Goal: Task Accomplishment & Management: Complete application form

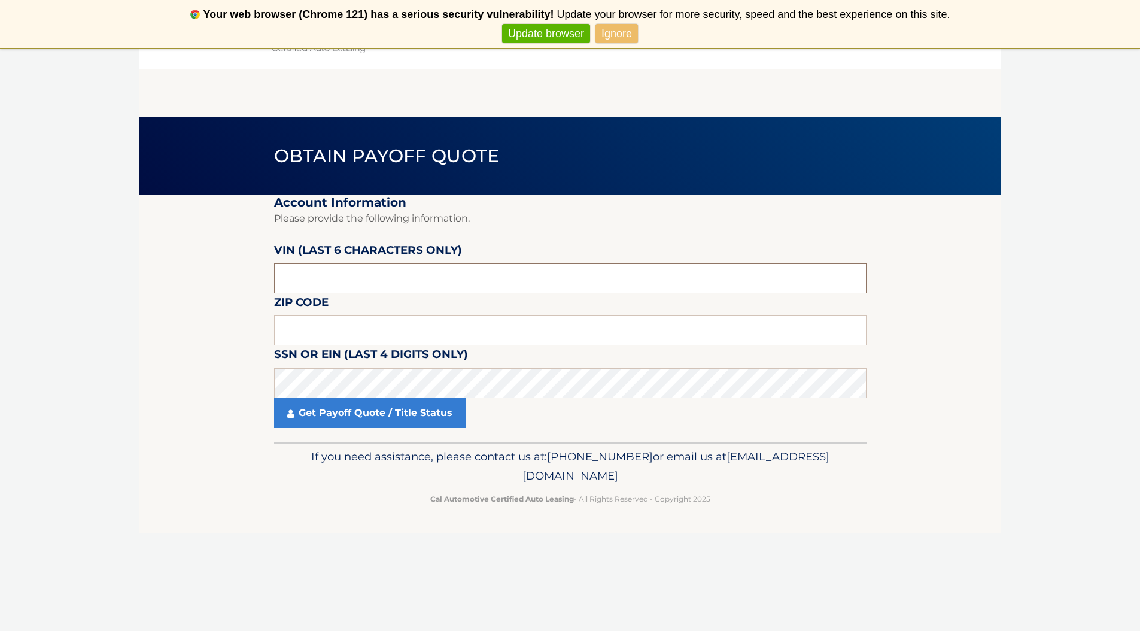
click at [339, 283] on input "text" at bounding box center [570, 278] width 593 height 30
paste input "1C4RJK"
click at [284, 274] on input "1C4RJK" at bounding box center [570, 278] width 593 height 30
paste input "718963"
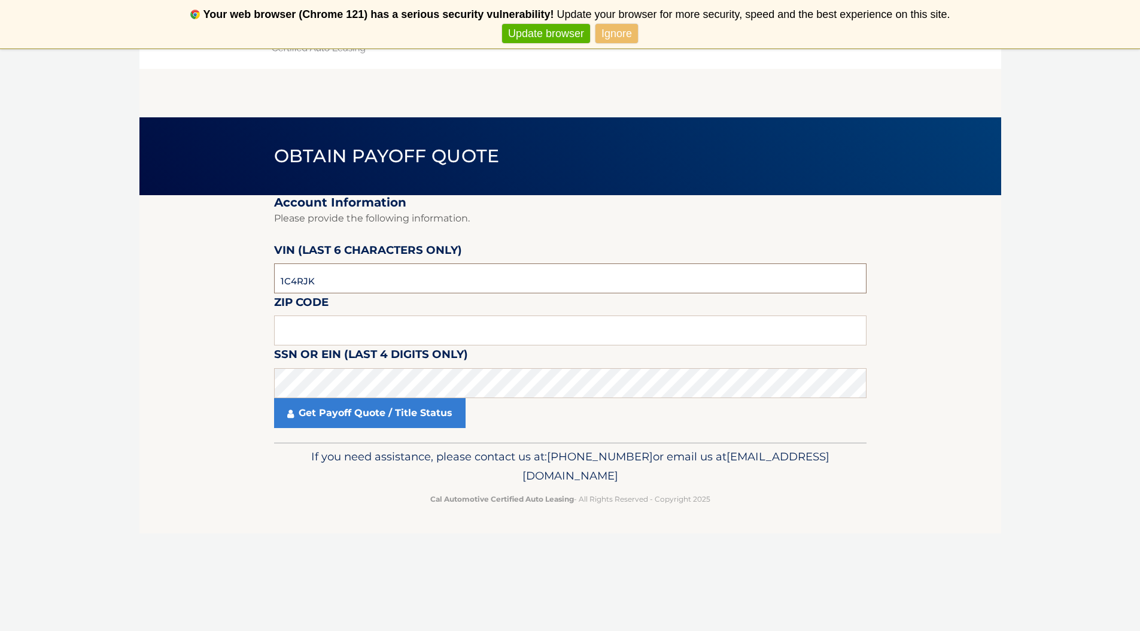
type input "718963"
click at [301, 334] on input "text" at bounding box center [570, 330] width 593 height 30
type input "11741"
click button "For Originating Dealer" at bounding box center [0, 0] width 0 height 0
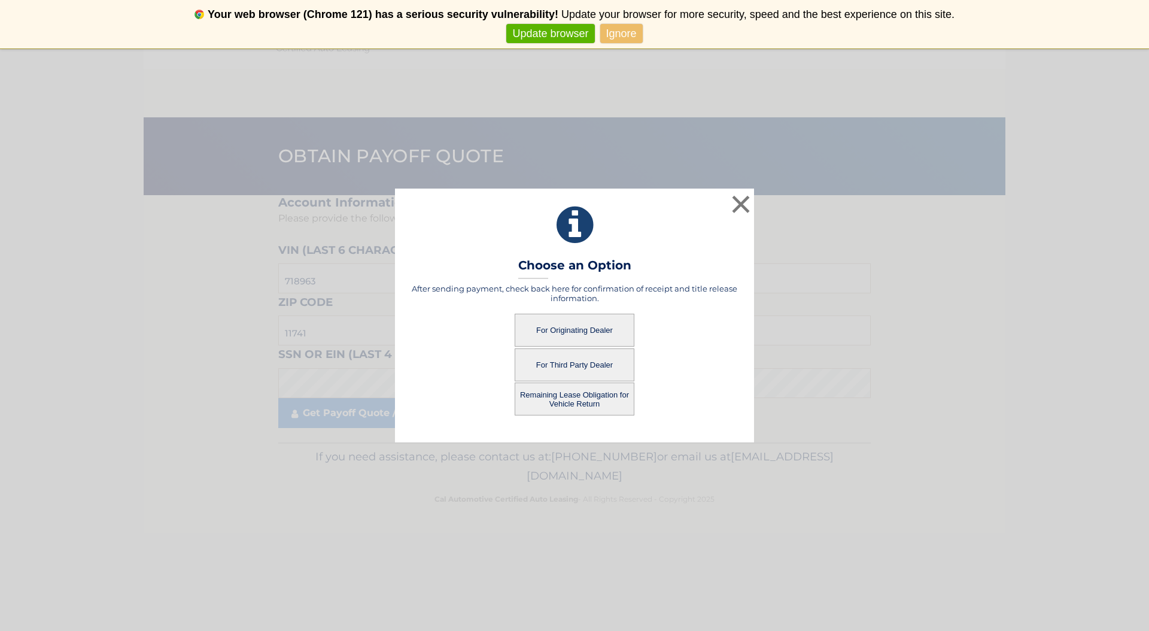
click at [565, 366] on button "For Third Party Dealer" at bounding box center [575, 364] width 120 height 33
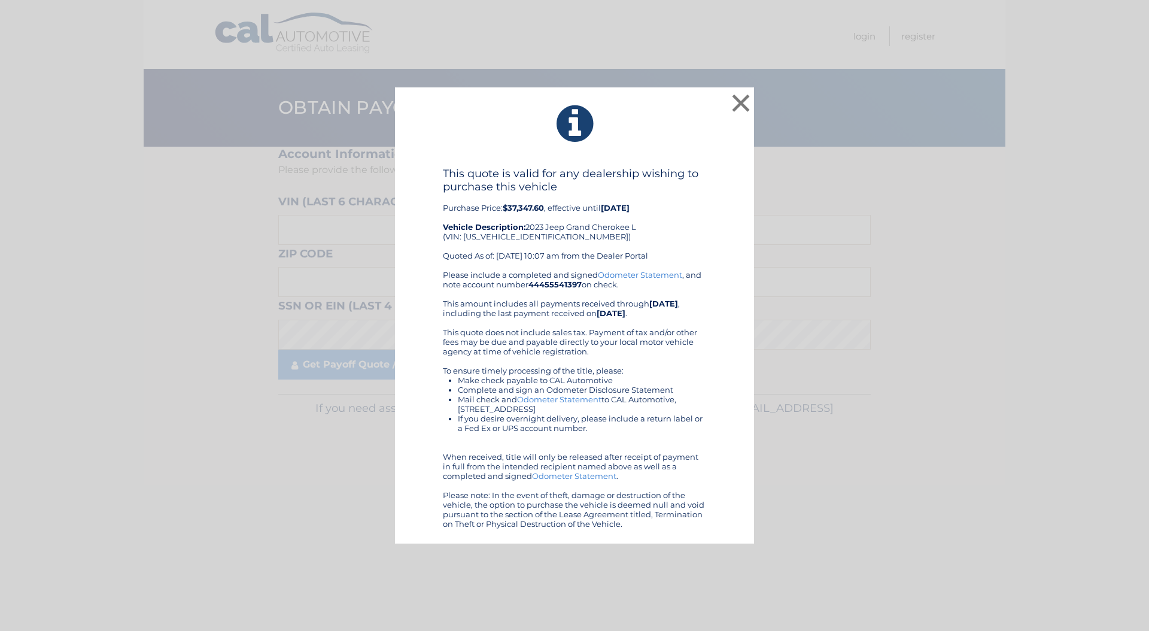
drag, startPoint x: 539, startPoint y: 180, endPoint x: 565, endPoint y: 183, distance: 26.6
click at [544, 180] on h4 "This quote is valid for any dealership wishing to purchase this vehicle" at bounding box center [574, 180] width 263 height 26
click at [571, 184] on h4 "This quote is valid for any dealership wishing to purchase this vehicle" at bounding box center [574, 180] width 263 height 26
